Goal: Find specific page/section: Find specific page/section

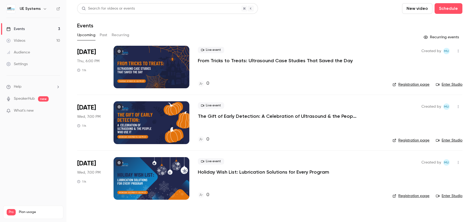
click at [105, 35] on button "Past" at bounding box center [104, 35] width 8 height 9
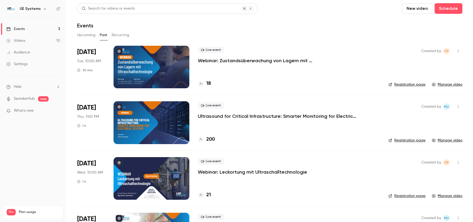
click at [444, 85] on link "Manage video" at bounding box center [446, 84] width 31 height 5
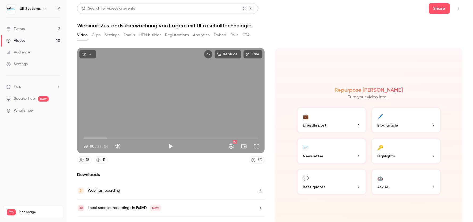
click at [94, 36] on button "Clips" at bounding box center [96, 35] width 9 height 9
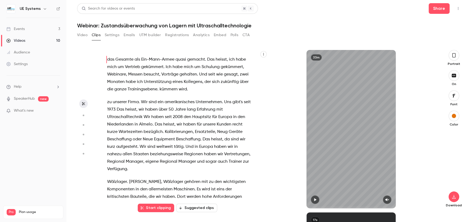
click at [86, 35] on button "Video" at bounding box center [82, 35] width 10 height 9
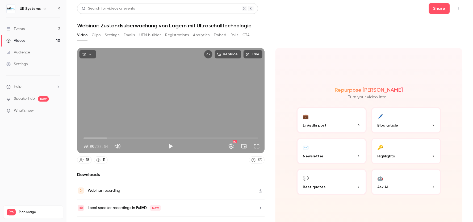
click at [278, 30] on div "Search for videos or events Share Webinar: Zustandsüberwachung von Lagern mit U…" at bounding box center [269, 110] width 385 height 215
